Goal: Information Seeking & Learning: Learn about a topic

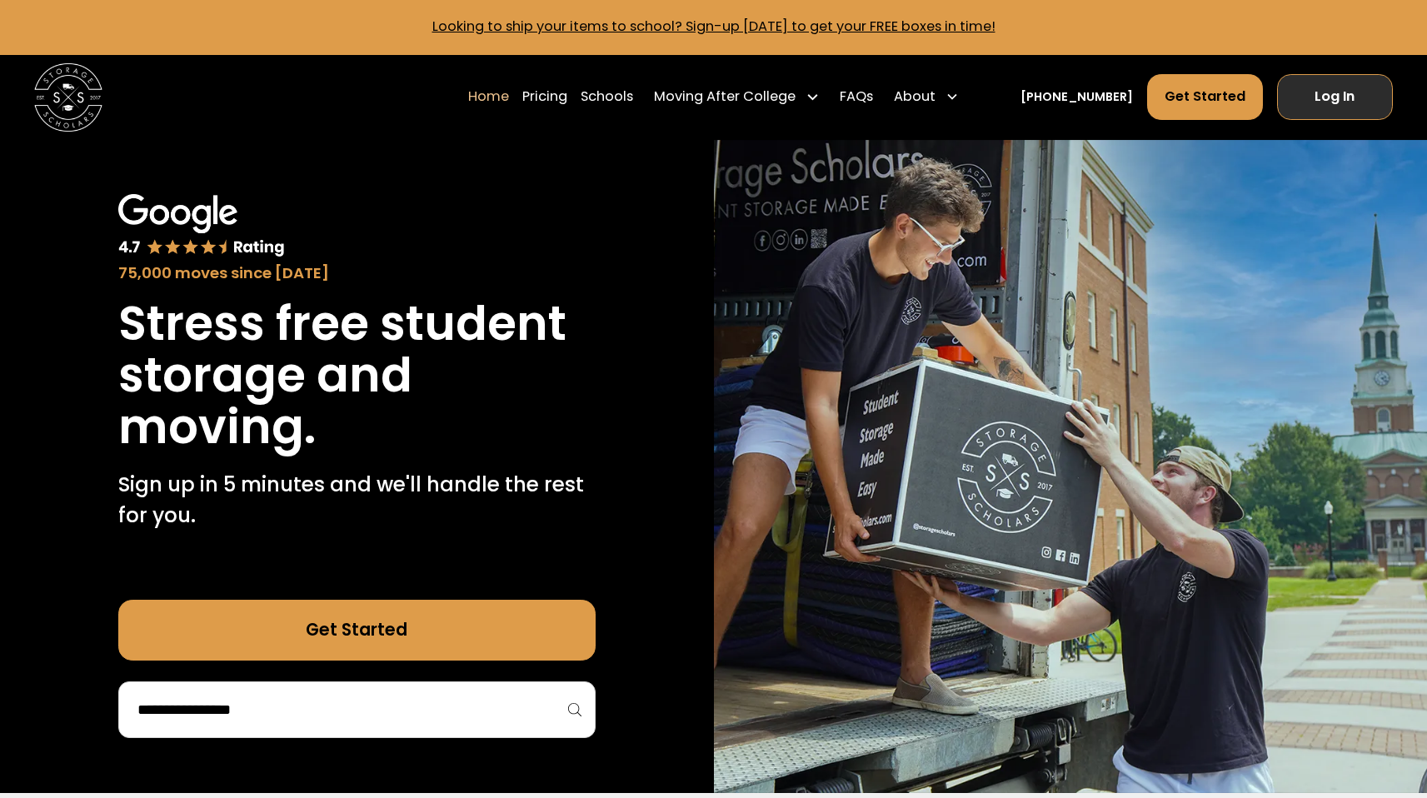
click at [1304, 97] on link "Log In" at bounding box center [1335, 97] width 116 height 46
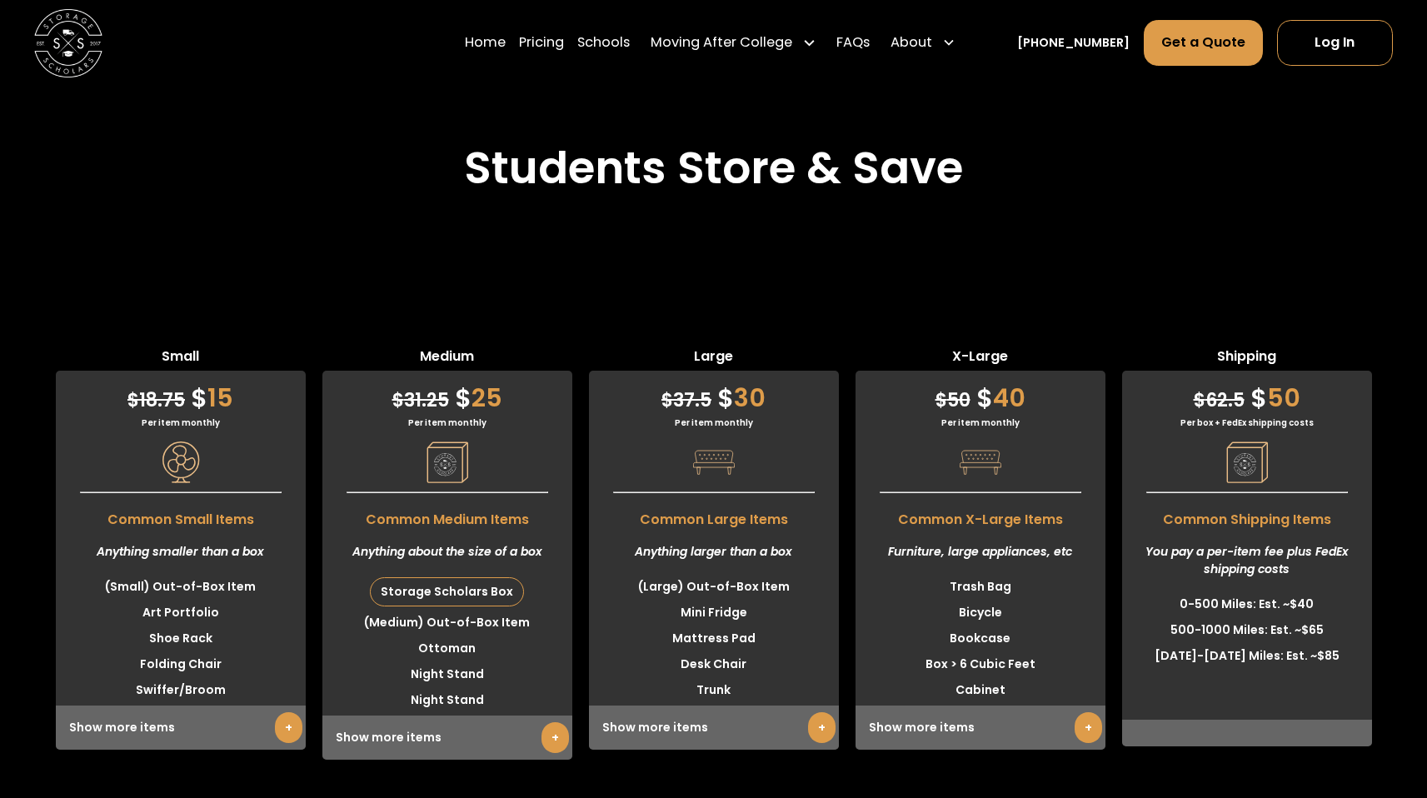
scroll to position [4137, 0]
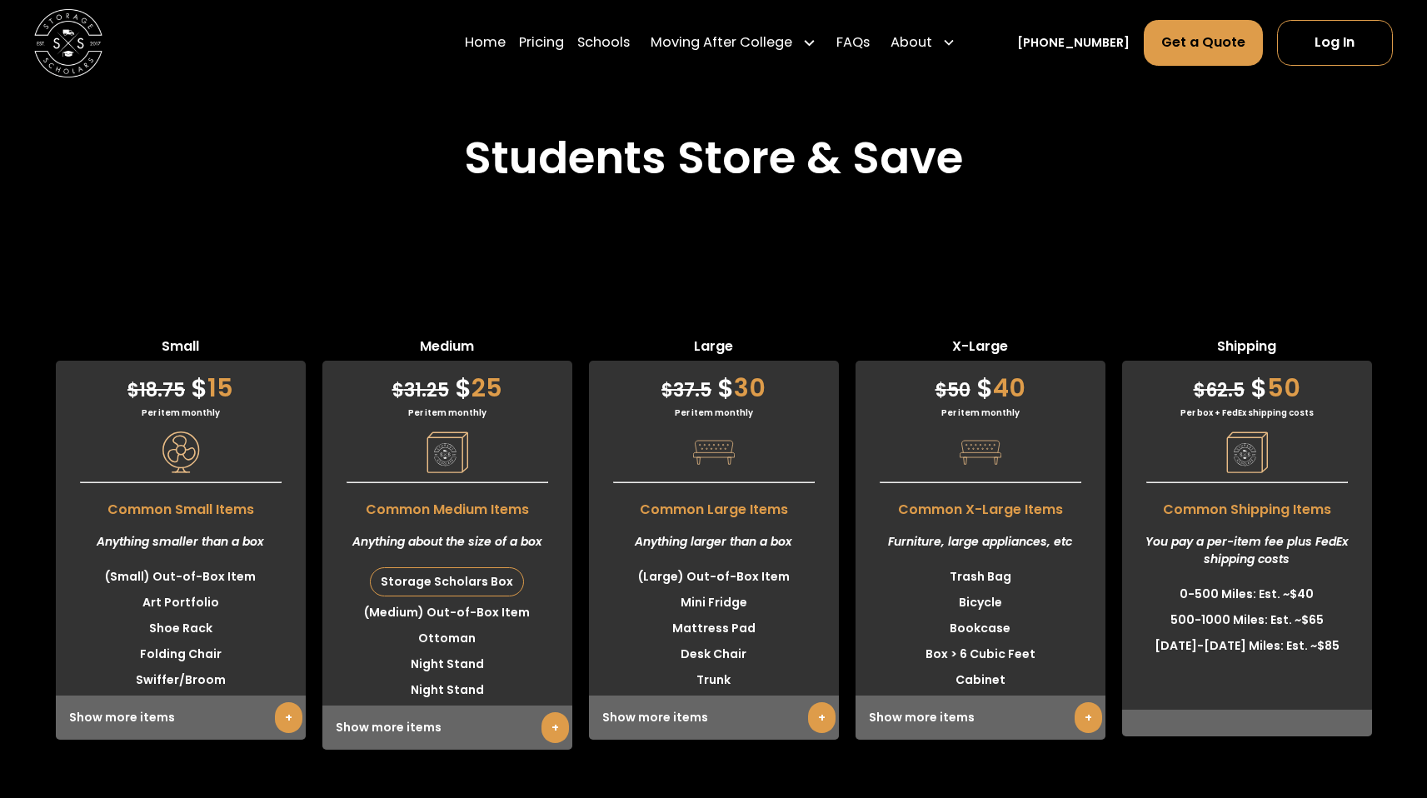
click at [1093, 720] on link "+" at bounding box center [1087, 717] width 27 height 31
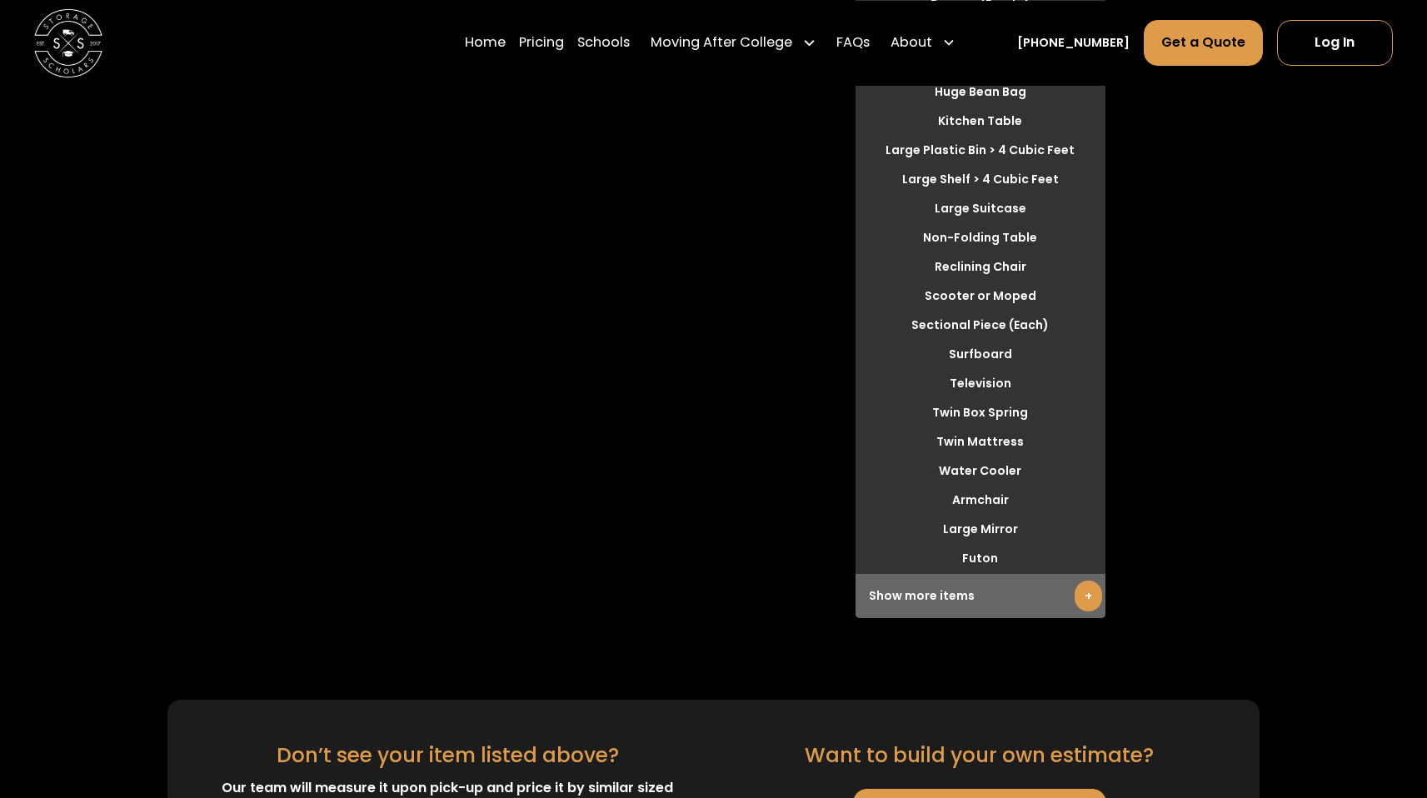
scroll to position [5284, 0]
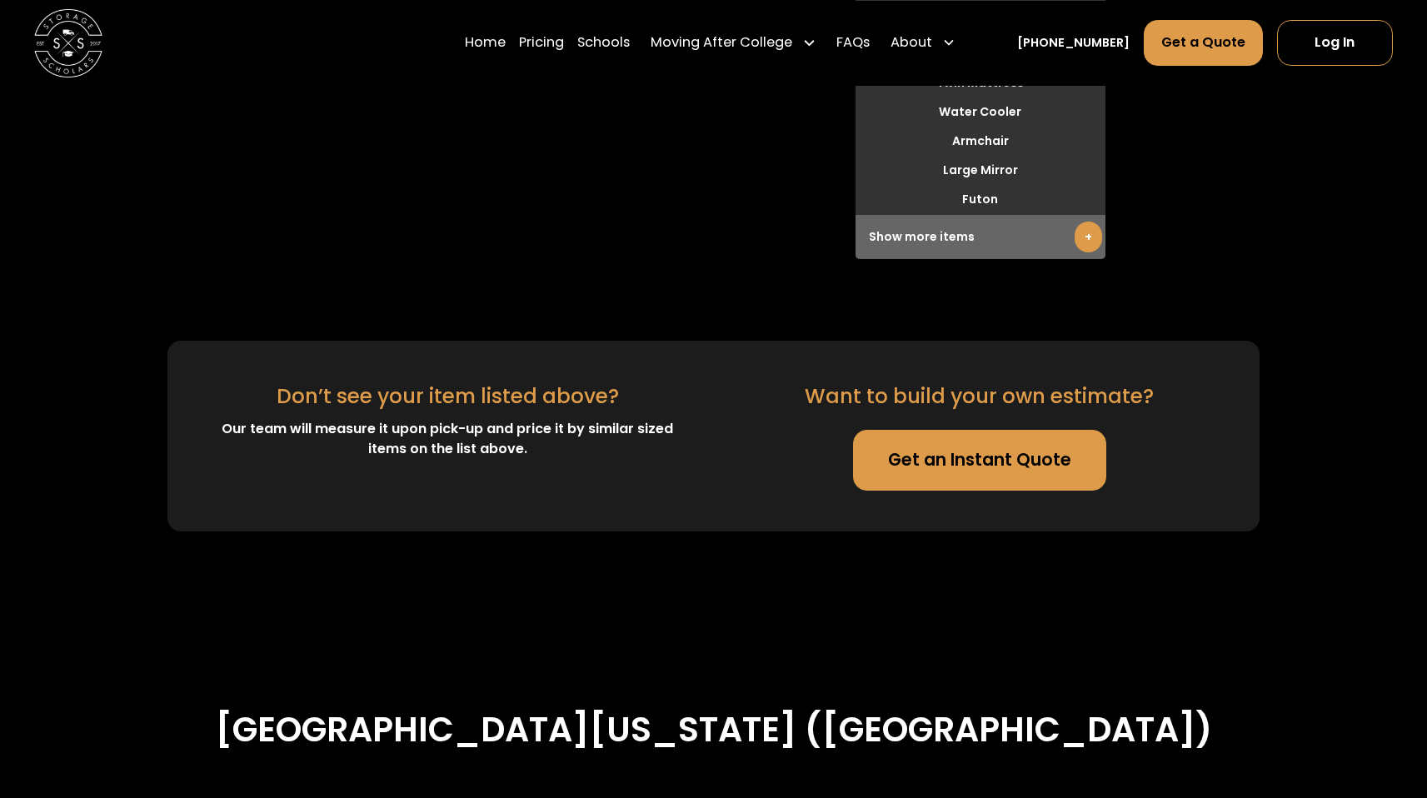
click at [1074, 243] on link "+" at bounding box center [1087, 237] width 27 height 31
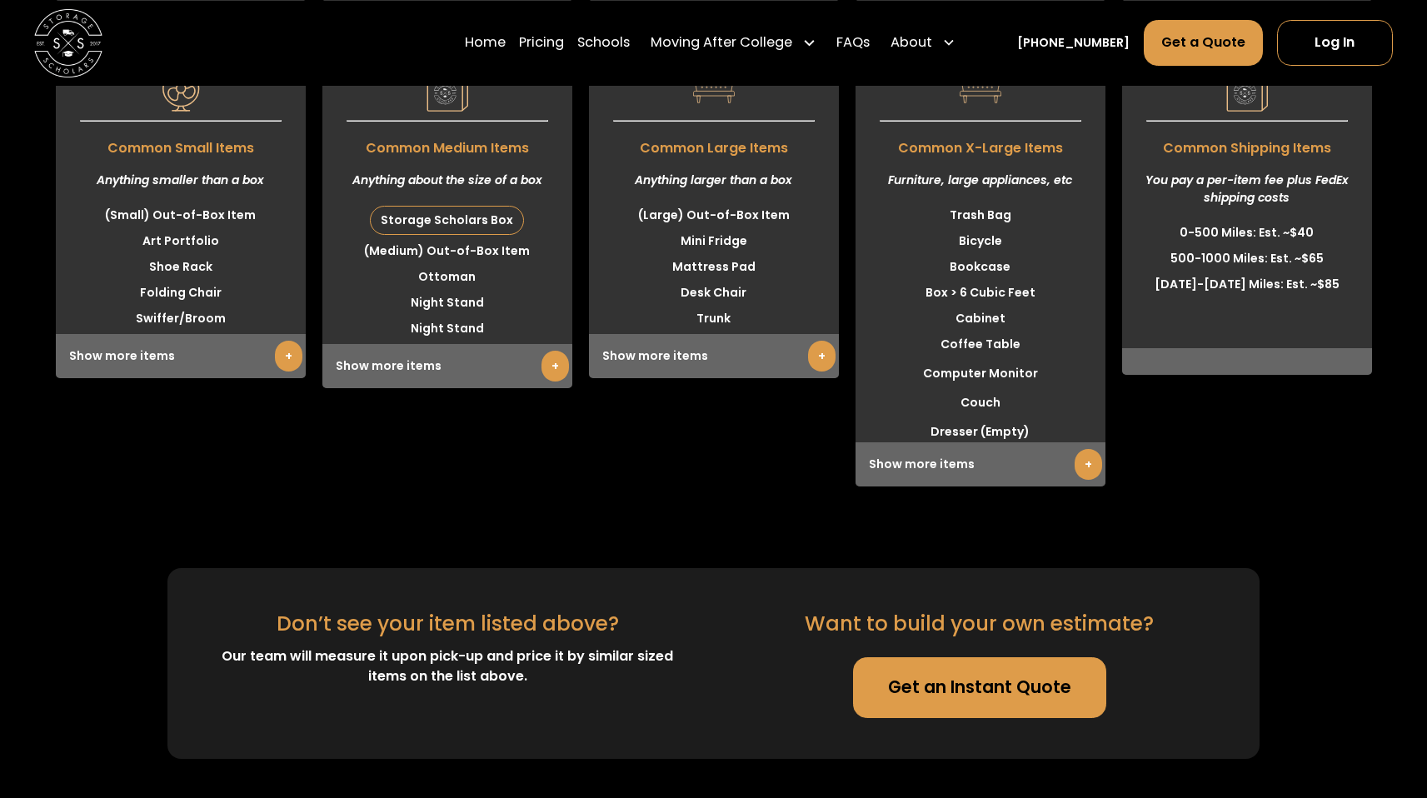
scroll to position [4156, 0]
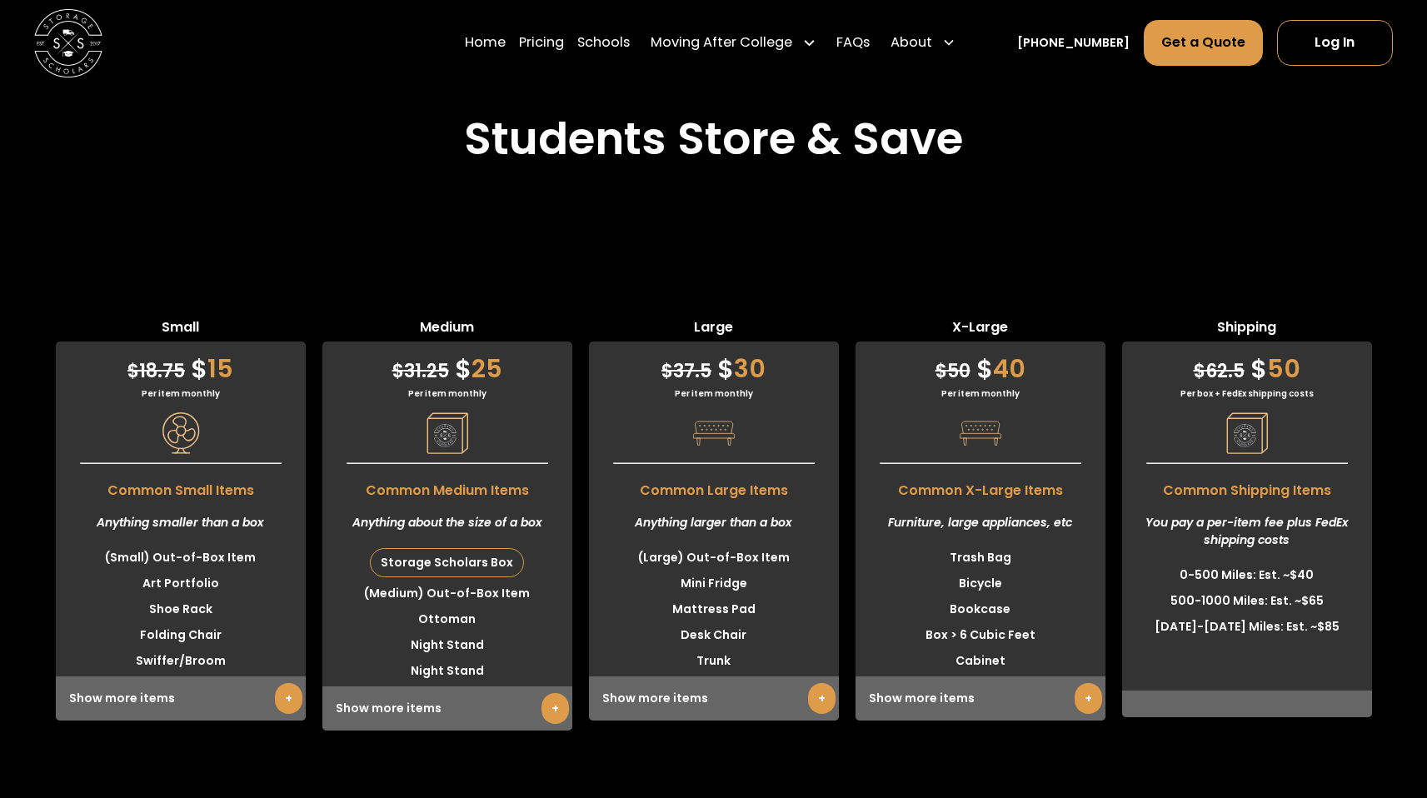
click at [743, 371] on div "$ 37.5 $ 30" at bounding box center [714, 364] width 250 height 46
click at [1237, 398] on div "Per box + FedEx shipping costs" at bounding box center [1247, 393] width 250 height 12
click at [1234, 398] on div "Per box + FedEx shipping costs" at bounding box center [1247, 393] width 250 height 12
drag, startPoint x: 1233, startPoint y: 398, endPoint x: 1217, endPoint y: 398, distance: 16.7
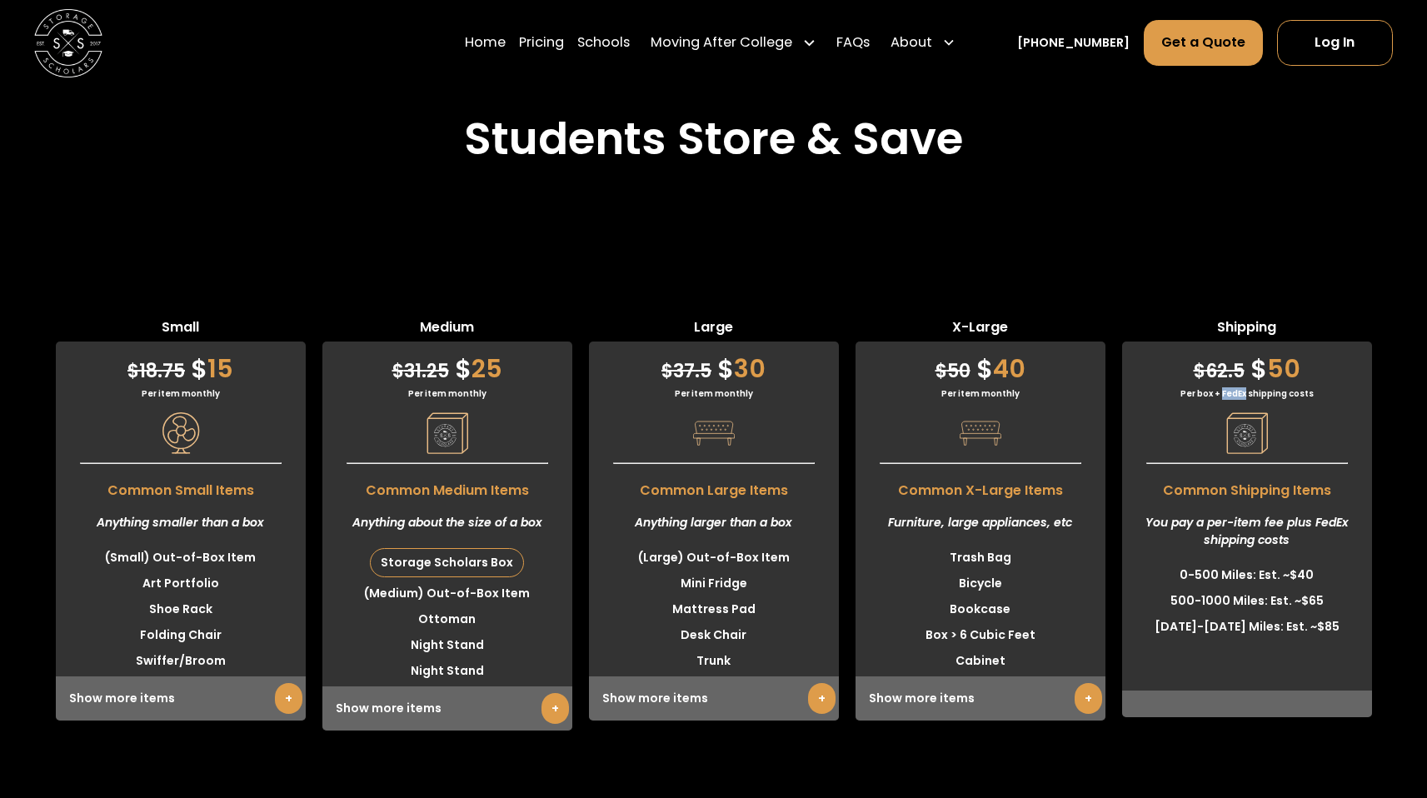
click at [1233, 399] on div "Per box + FedEx shipping costs" at bounding box center [1247, 393] width 250 height 12
click at [1039, 385] on div "$ 50 $ 40" at bounding box center [980, 364] width 250 height 46
click at [1017, 382] on div "$ 50 $ 40" at bounding box center [980, 364] width 250 height 46
click at [978, 377] on span "$" at bounding box center [984, 369] width 17 height 36
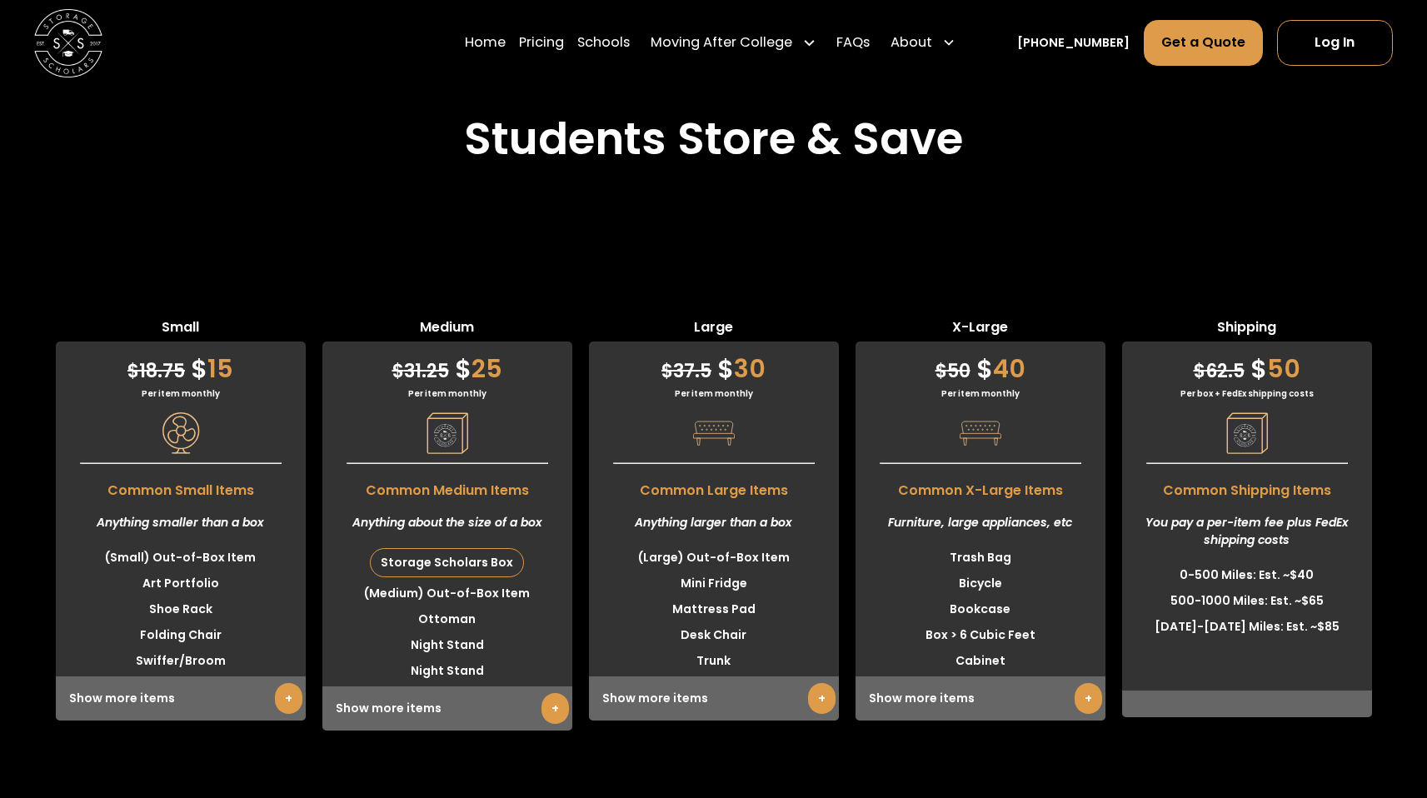
click at [997, 371] on div "$ 50 $ 40" at bounding box center [980, 364] width 250 height 46
click at [1005, 367] on div "$ 50 $ 40" at bounding box center [980, 364] width 250 height 46
click at [1007, 369] on div "$ 50 $ 40" at bounding box center [980, 364] width 250 height 46
click at [1010, 373] on div "$ 50 $ 40" at bounding box center [980, 364] width 250 height 46
click at [1009, 373] on div "$ 50 $ 40" at bounding box center [980, 364] width 250 height 46
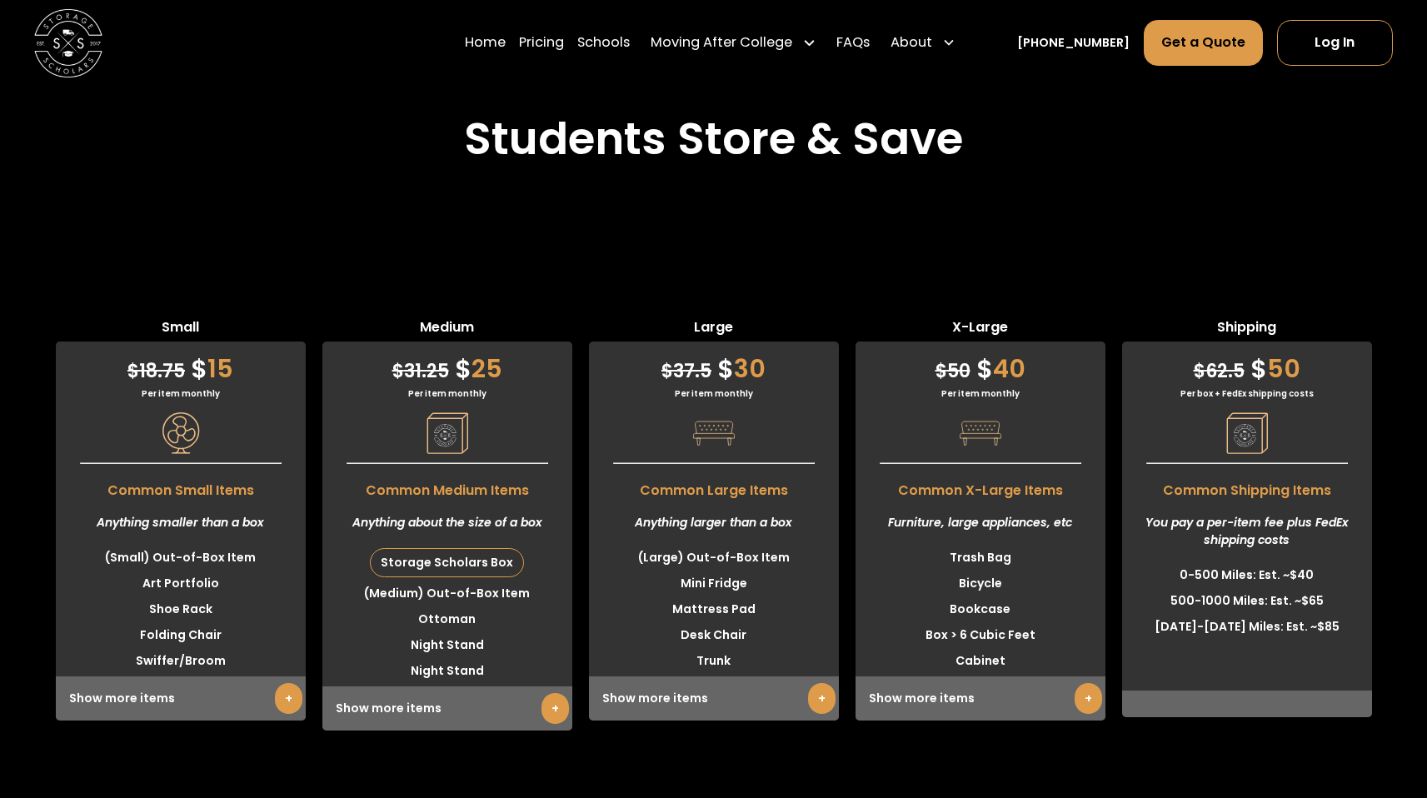
click at [1009, 373] on div "$ 50 $ 40" at bounding box center [980, 364] width 250 height 46
click at [1007, 373] on div "$ 50 $ 40" at bounding box center [980, 364] width 250 height 46
click at [1004, 373] on div "$ 50 $ 40" at bounding box center [980, 364] width 250 height 46
drag, startPoint x: 456, startPoint y: 444, endPoint x: 467, endPoint y: 442, distance: 11.0
